Goal: Find specific page/section: Find specific page/section

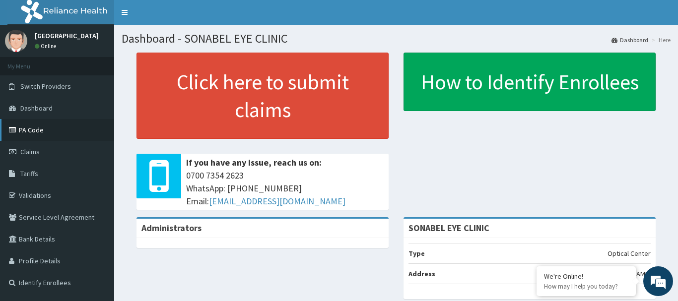
click at [47, 129] on link "PA Code" at bounding box center [57, 130] width 114 height 22
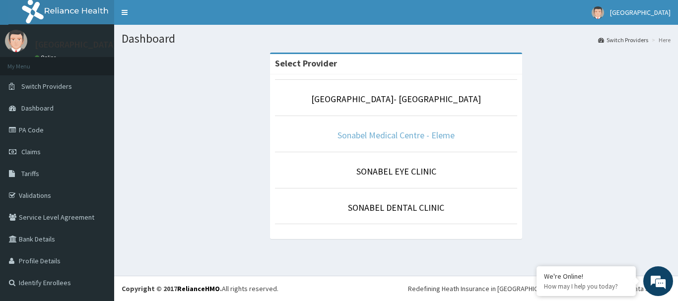
click at [414, 132] on link "Sonabel Medical Centre - Eleme" at bounding box center [395, 134] width 117 height 11
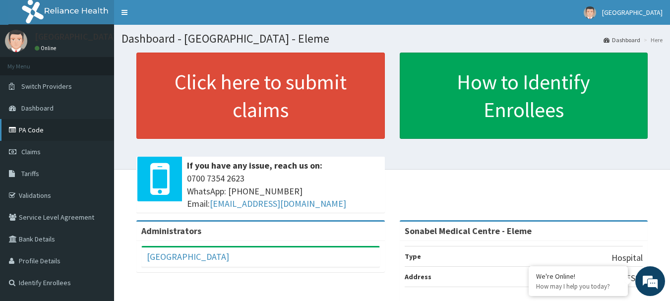
click at [52, 125] on link "PA Code" at bounding box center [57, 130] width 114 height 22
